Goal: Task Accomplishment & Management: Complete application form

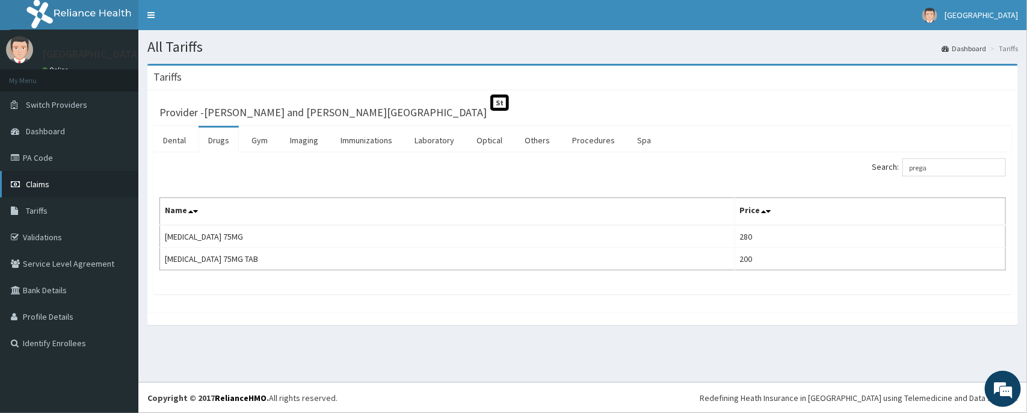
click at [31, 181] on span "Claims" at bounding box center [37, 184] width 23 height 11
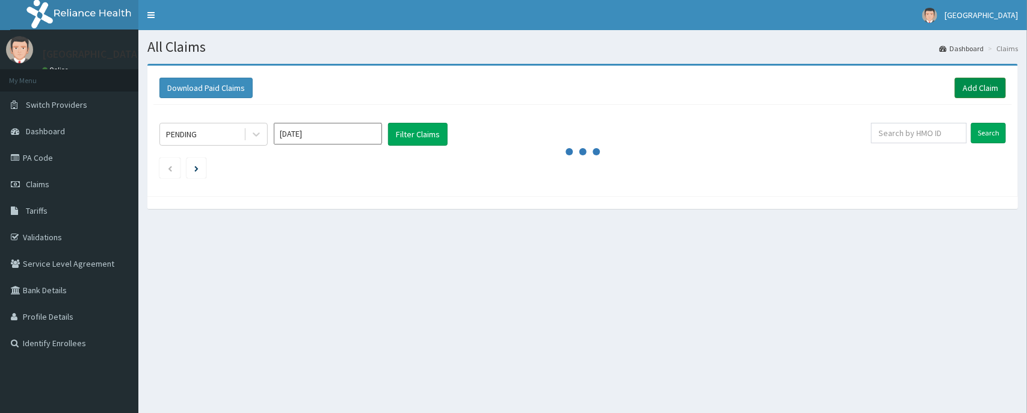
click at [976, 87] on link "Add Claim" at bounding box center [980, 88] width 51 height 20
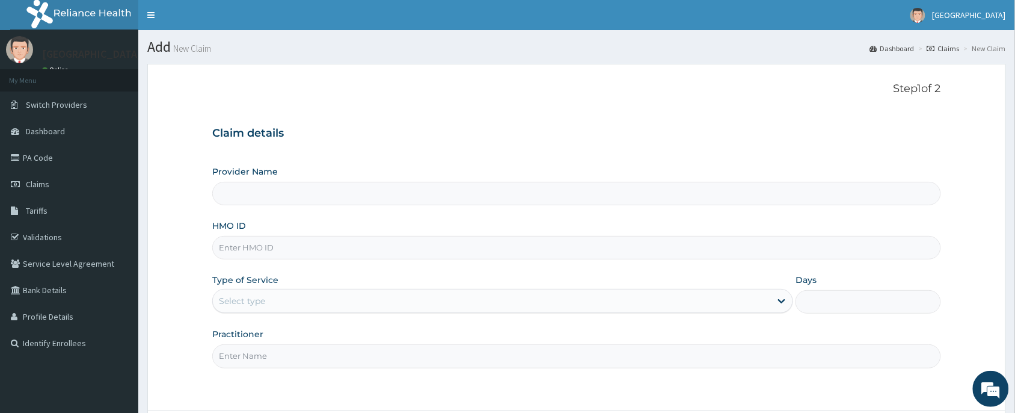
click at [251, 251] on input "HMO ID" at bounding box center [576, 247] width 729 height 23
type input "[PERSON_NAME] and [PERSON_NAME][GEOGRAPHIC_DATA]"
paste input "PA/690736"
type input "PA/690736"
click at [297, 253] on input "PA/690736" at bounding box center [576, 247] width 729 height 23
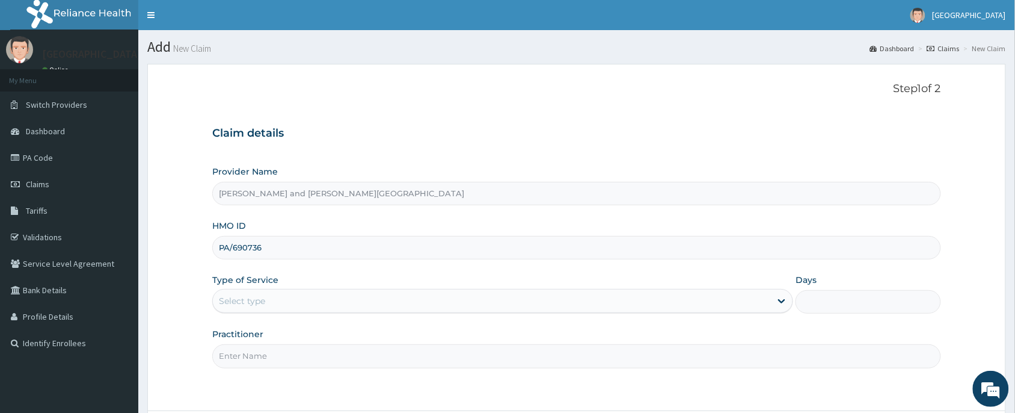
click at [297, 253] on input "PA/690736" at bounding box center [576, 247] width 729 height 23
click at [313, 251] on input "HMO ID" at bounding box center [576, 247] width 729 height 23
paste input "AVL/10365/A"
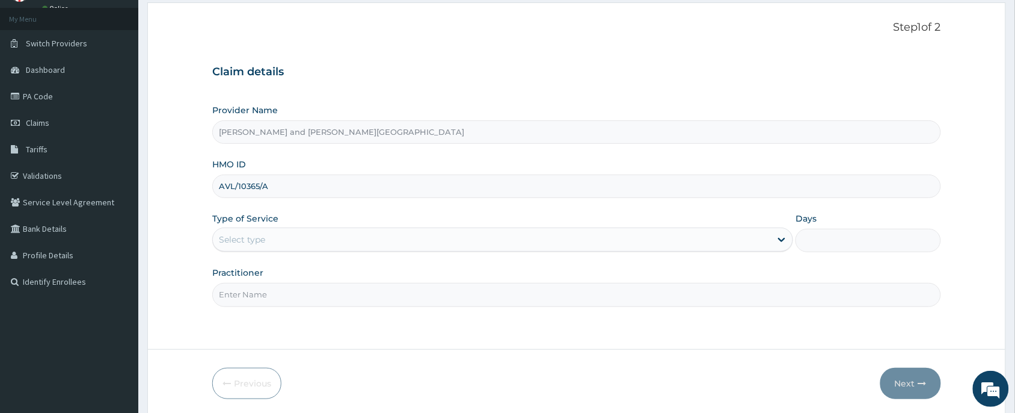
scroll to position [90, 0]
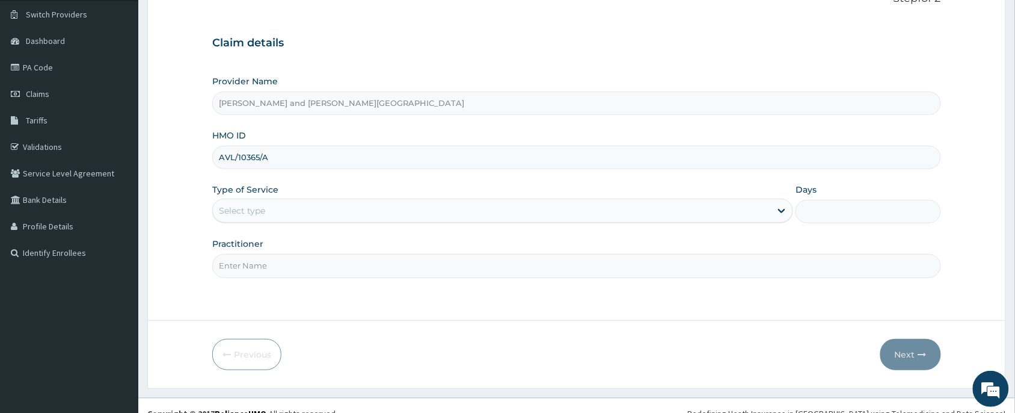
type input "AVL/10365/A"
click at [271, 198] on div "Type of Service Select type" at bounding box center [502, 203] width 581 height 40
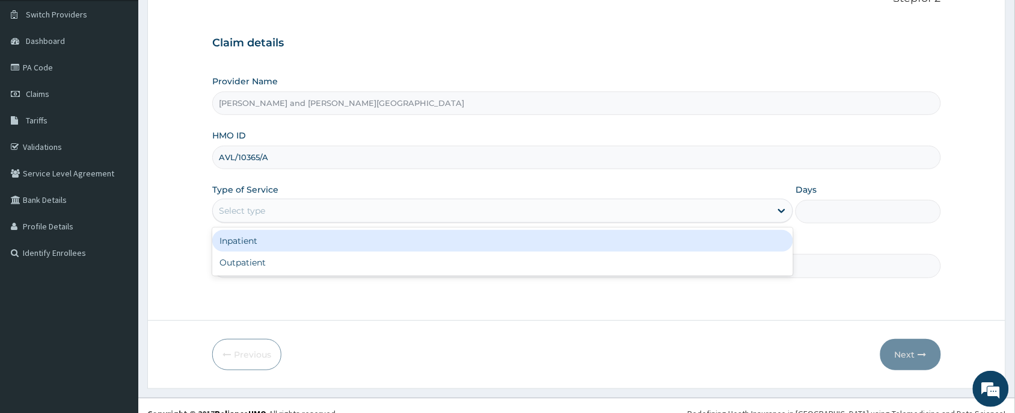
drag, startPoint x: 271, startPoint y: 214, endPoint x: 271, endPoint y: 272, distance: 57.7
click at [271, 215] on div "Select type" at bounding box center [492, 210] width 558 height 19
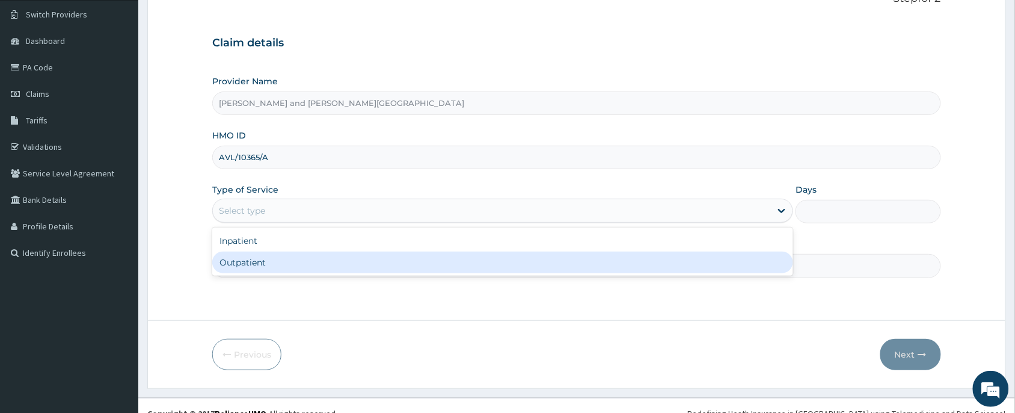
click at [269, 275] on div "Inpatient Outpatient" at bounding box center [502, 251] width 581 height 48
click at [269, 263] on div "Outpatient" at bounding box center [502, 262] width 581 height 22
type input "1"
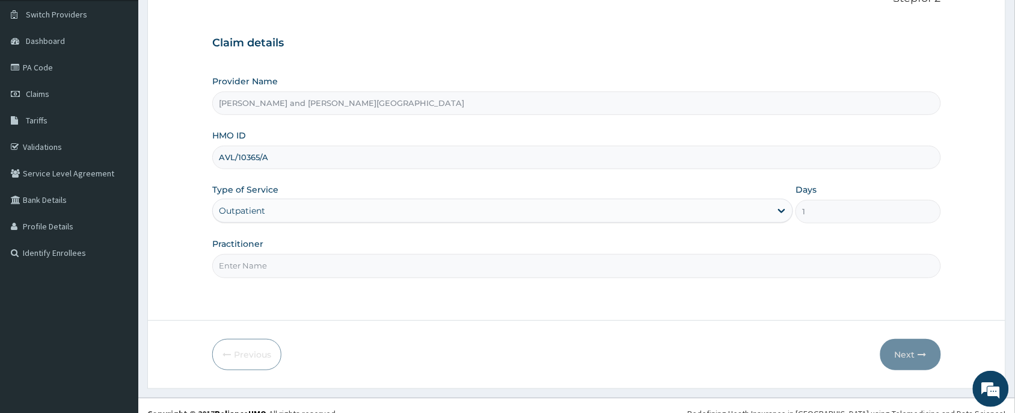
click at [265, 269] on input "Practitioner" at bounding box center [576, 265] width 729 height 23
type input "[PERSON_NAME]"
click at [915, 347] on button "Next" at bounding box center [911, 354] width 61 height 31
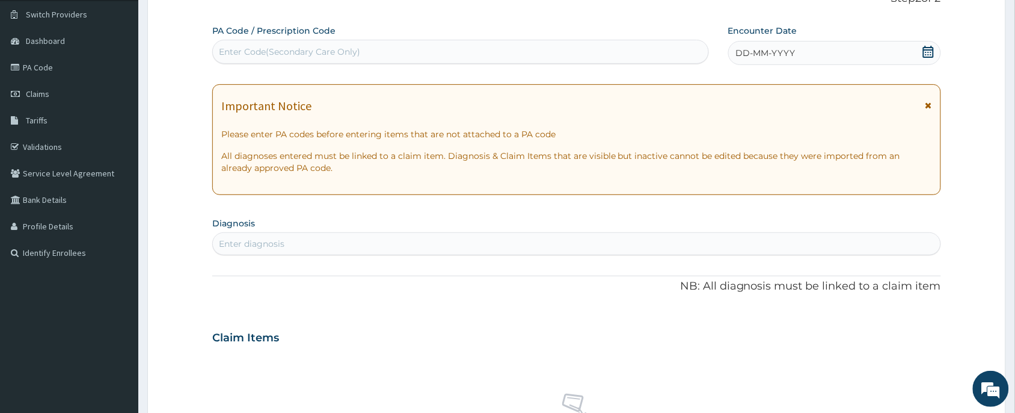
click at [334, 42] on div "Enter Code(Secondary Care Only)" at bounding box center [461, 51] width 496 height 19
drag, startPoint x: 322, startPoint y: 48, endPoint x: 239, endPoint y: 53, distance: 83.1
click at [239, 53] on div "Enter Code(Secondary Care Only)" at bounding box center [289, 52] width 141 height 12
paste input "PA/690736"
type input "PA/690736"
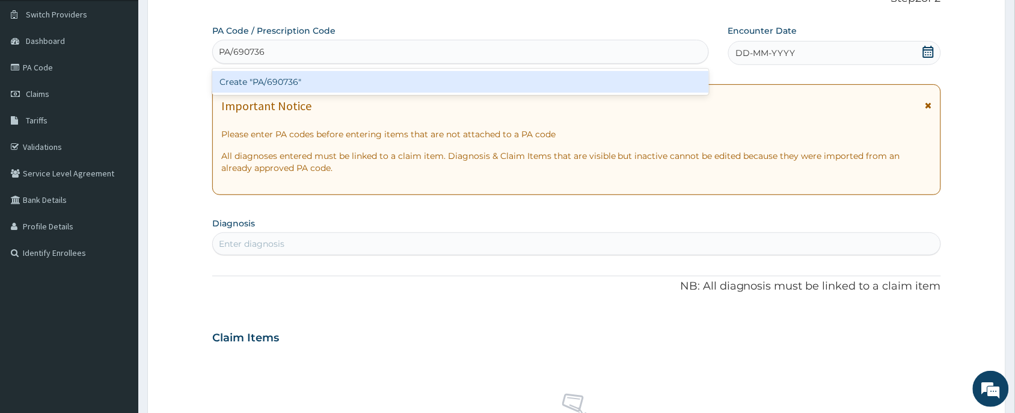
click at [263, 85] on div "Create "PA/690736"" at bounding box center [460, 82] width 497 height 22
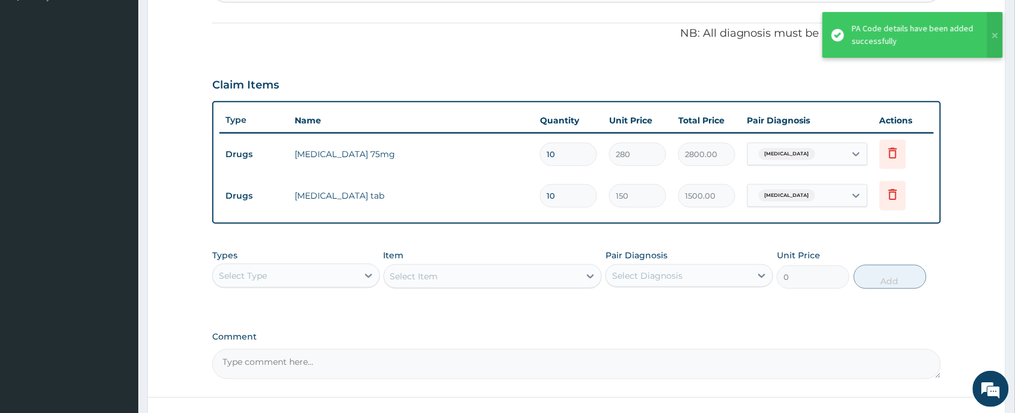
scroll to position [438, 0]
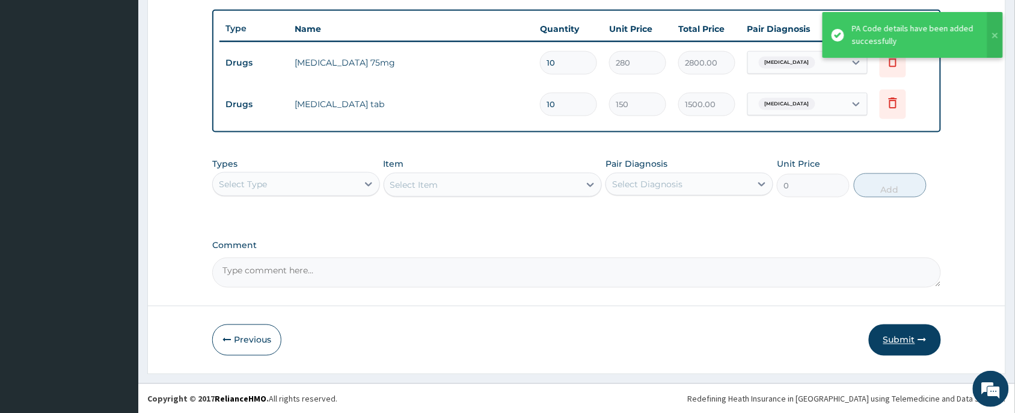
click at [897, 331] on button "Submit" at bounding box center [905, 339] width 72 height 31
